Goal: Navigation & Orientation: Find specific page/section

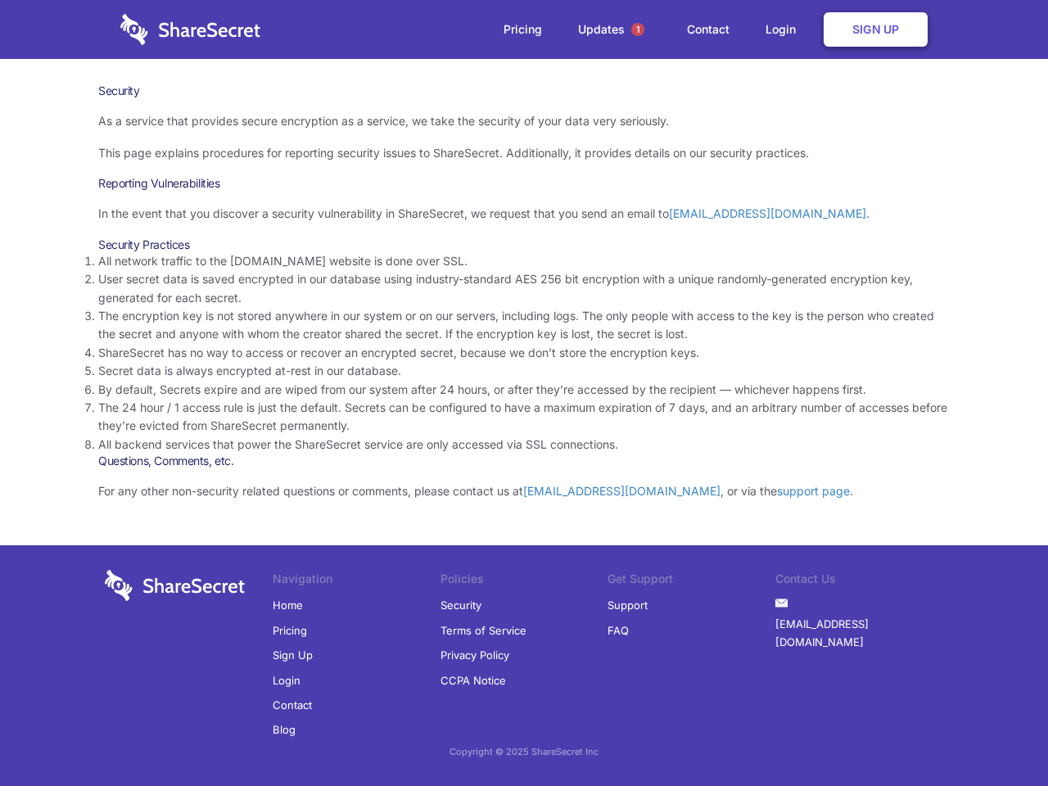
click at [524, 393] on li "By default, Secrets expire and are wiped from our system after 24 hours, or aft…" at bounding box center [524, 390] width 852 height 18
click at [638, 29] on span "1" at bounding box center [637, 29] width 13 height 13
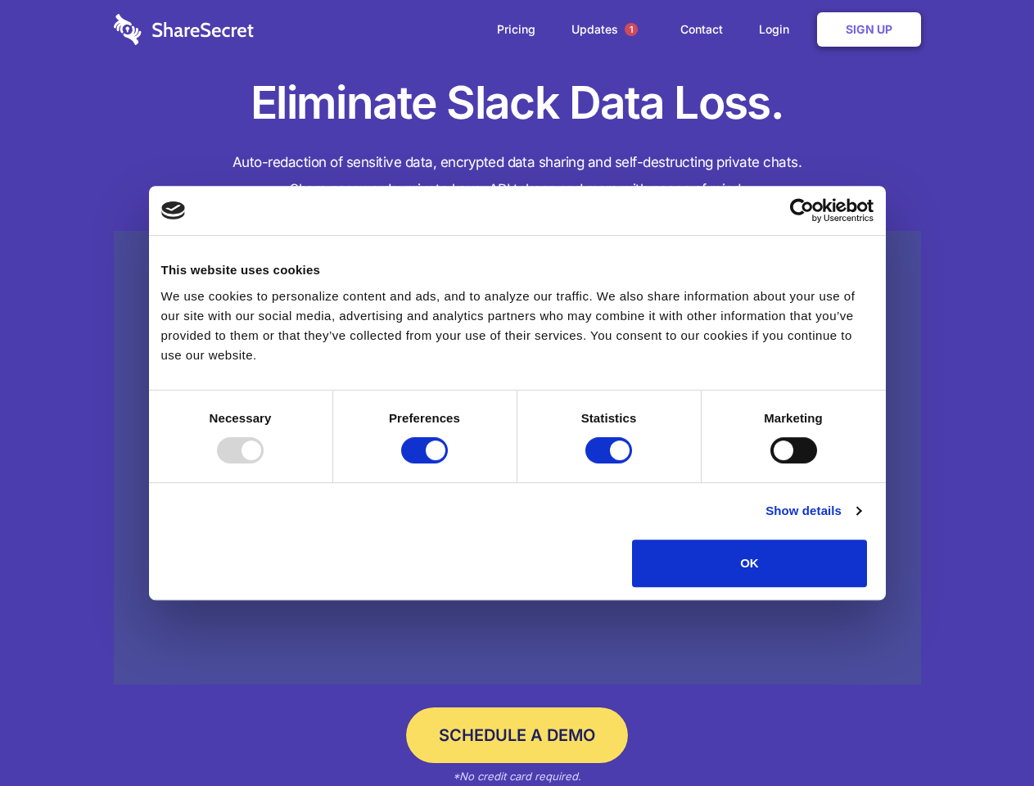
click at [264, 463] on div at bounding box center [240, 450] width 47 height 26
click at [448, 463] on input "Preferences" at bounding box center [424, 450] width 47 height 26
checkbox input "false"
click at [611, 463] on input "Statistics" at bounding box center [608, 450] width 47 height 26
checkbox input "false"
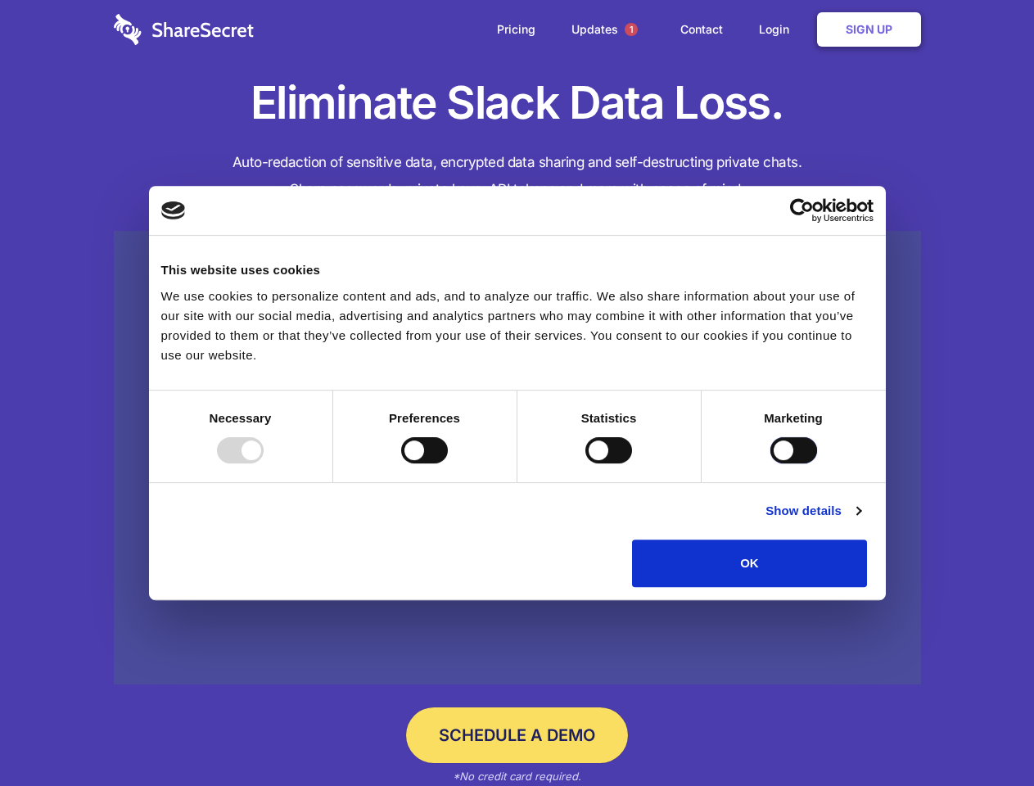
click at [770, 463] on input "Marketing" at bounding box center [793, 450] width 47 height 26
checkbox input "true"
click at [861, 521] on link "Show details" at bounding box center [813, 511] width 95 height 20
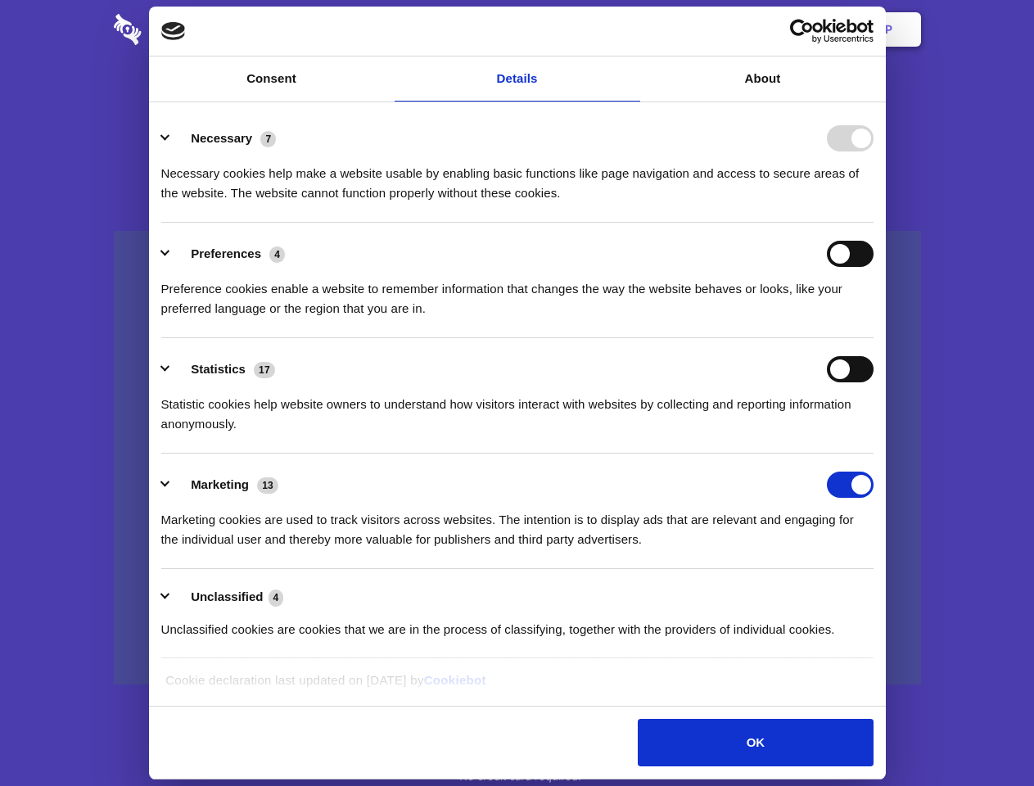
click at [874, 223] on li "Necessary 7 Necessary cookies help make a website usable by enabling basic func…" at bounding box center [517, 164] width 712 height 115
click at [630, 29] on span "1" at bounding box center [631, 29] width 13 height 13
